Goal: Find specific page/section: Find specific page/section

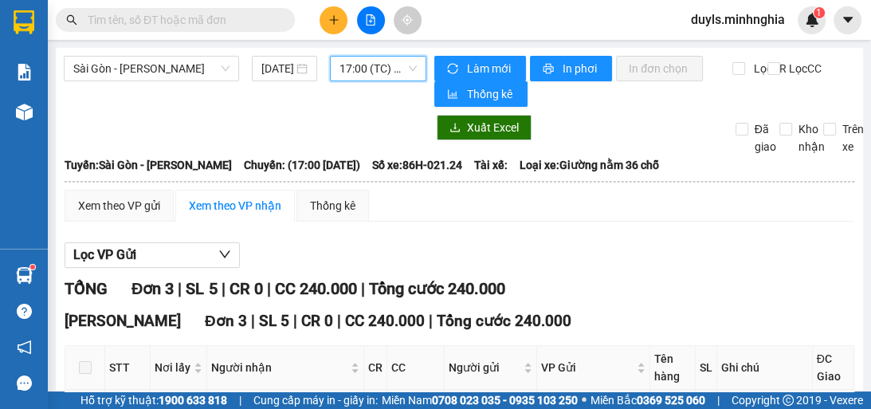
click at [363, 64] on span "17:00 (TC) - 86H-021.24" at bounding box center [378, 69] width 77 height 24
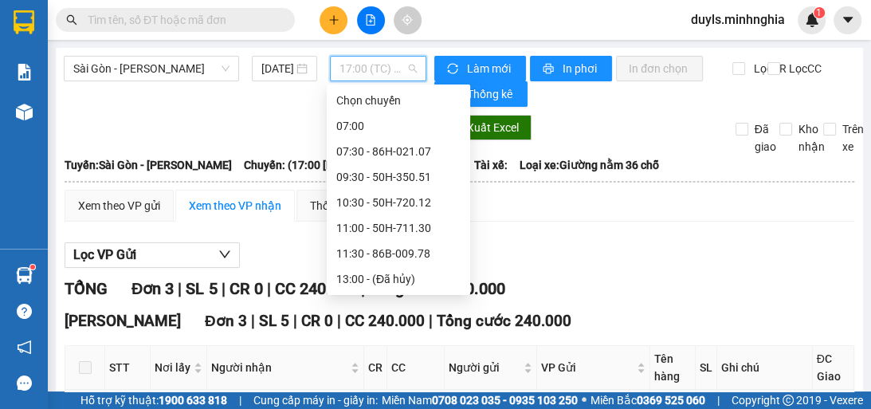
click at [422, 296] on div "14:30 - 86B-009.80" at bounding box center [398, 305] width 124 height 18
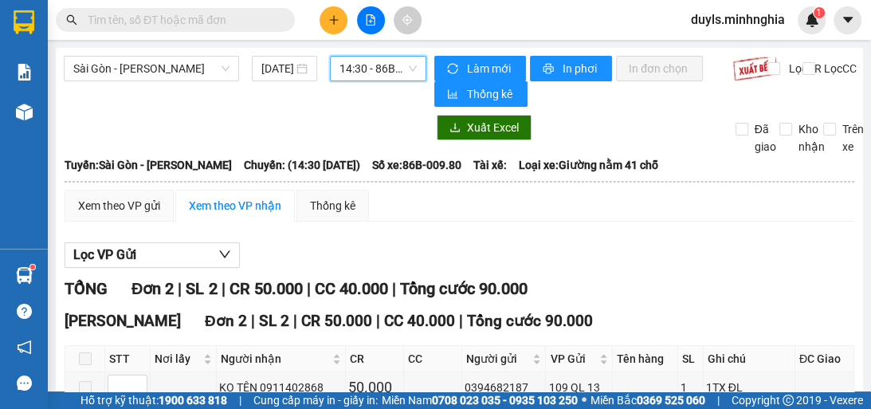
click at [615, 256] on div "Lọc VP Gửi" at bounding box center [460, 255] width 790 height 26
click at [713, 266] on div "Lọc VP Gửi" at bounding box center [460, 255] width 790 height 26
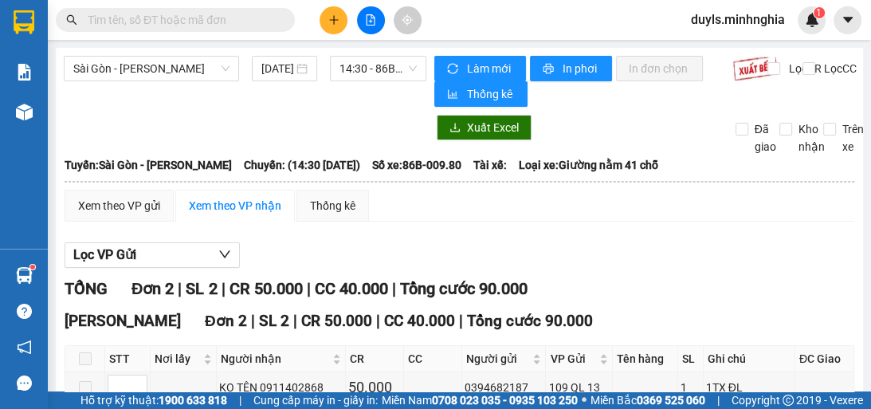
click at [713, 266] on div "Lọc VP Gửi" at bounding box center [460, 255] width 790 height 26
click at [712, 265] on div "Lọc VP Gửi" at bounding box center [460, 255] width 790 height 26
click at [714, 265] on div "Lọc VP Gửi" at bounding box center [460, 255] width 790 height 26
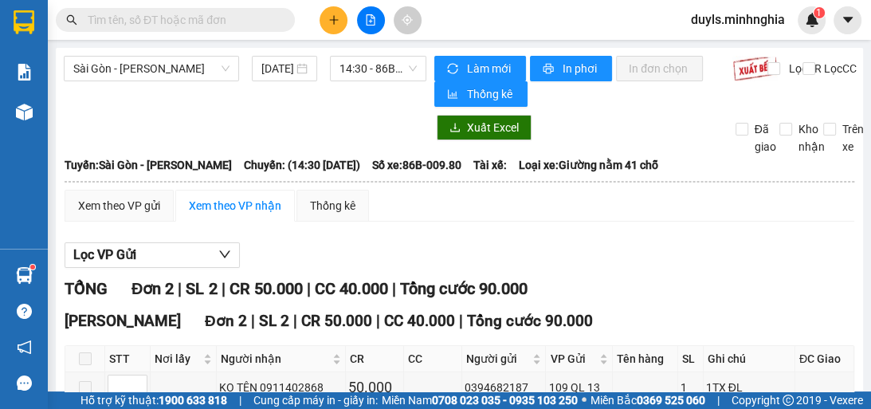
click at [724, 258] on div "Lọc VP Gửi" at bounding box center [460, 255] width 790 height 26
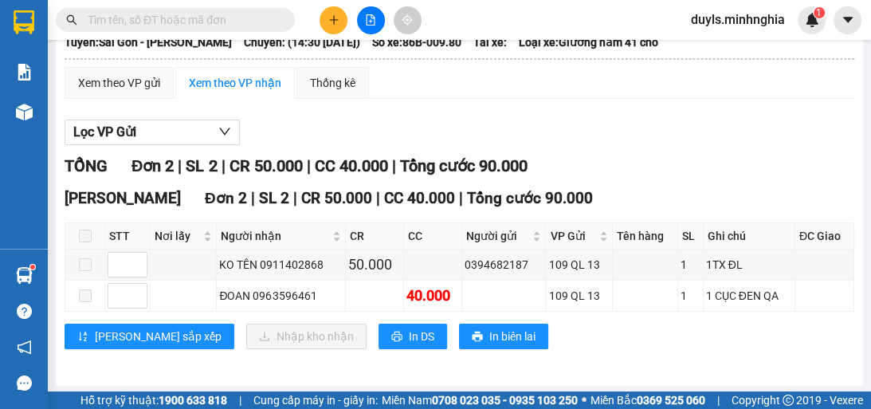
click at [662, 329] on div "[PERSON_NAME] sắp xếp Nhập kho nhận In DS In biên lai" at bounding box center [460, 337] width 790 height 26
